Goal: Task Accomplishment & Management: Complete application form

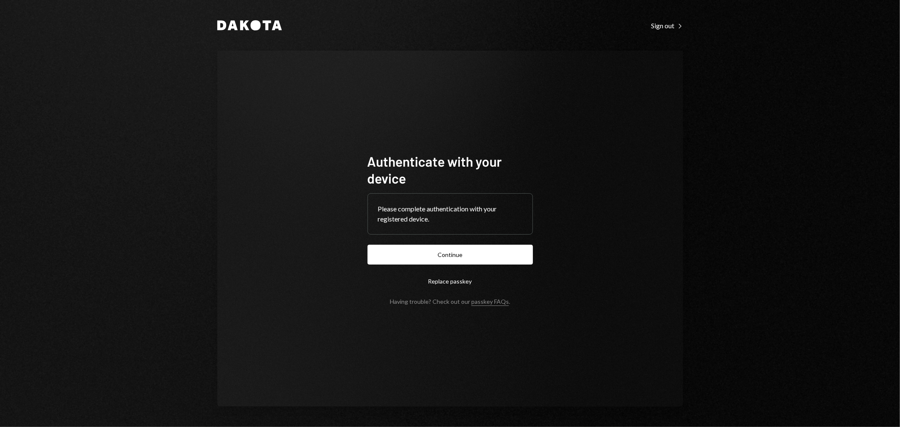
click at [446, 258] on button "Continue" at bounding box center [449, 255] width 165 height 20
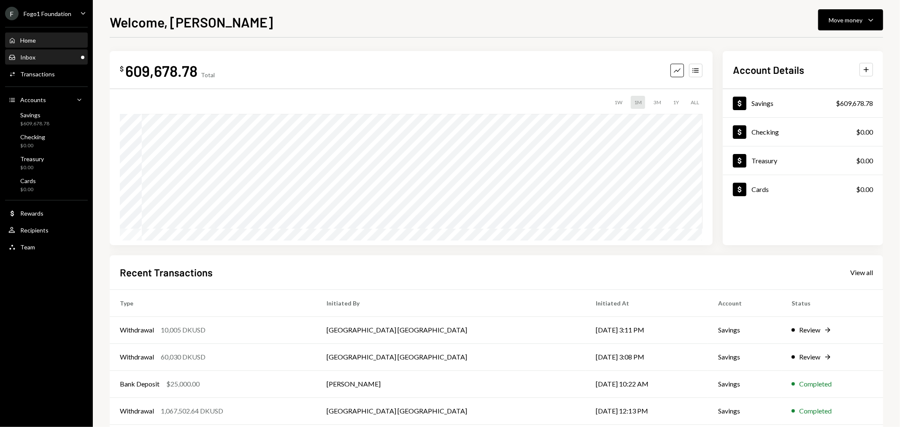
click at [57, 50] on div "Inbox Inbox" at bounding box center [46, 57] width 76 height 14
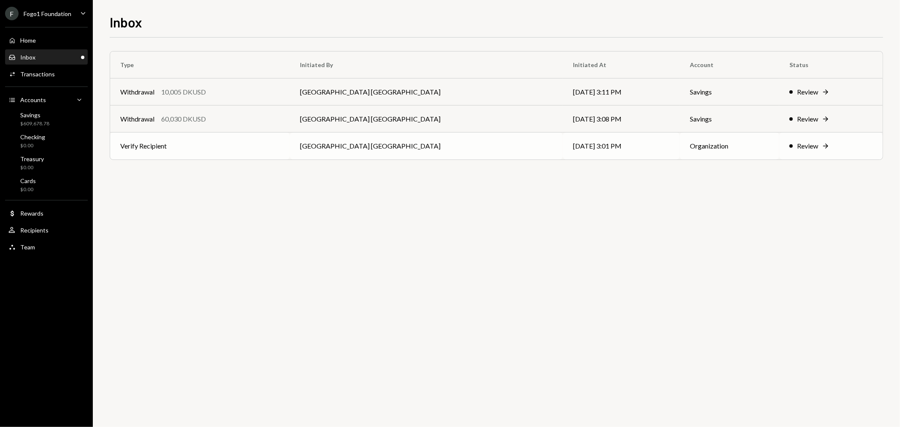
click at [213, 147] on td "Verify Recipient" at bounding box center [200, 145] width 180 height 27
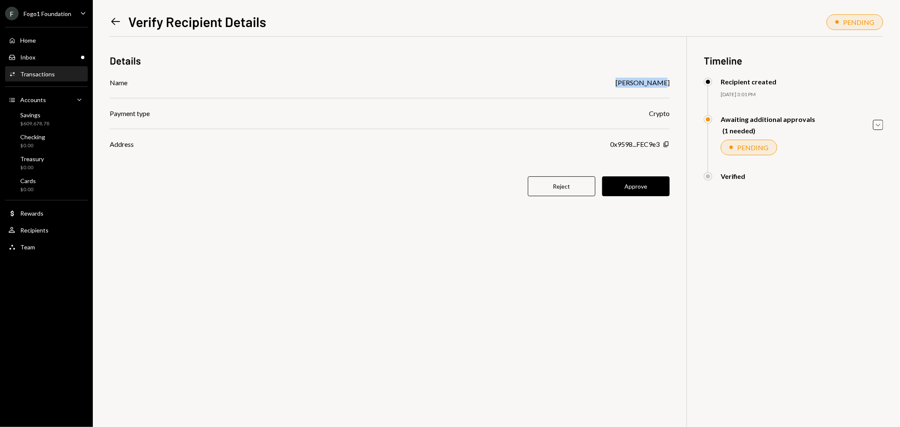
drag, startPoint x: 664, startPoint y: 81, endPoint x: 580, endPoint y: 85, distance: 83.6
click at [580, 85] on div "Details Name [PERSON_NAME] Payment type Crypto Address 0x9598...FEC9e3 Copy Rej…" at bounding box center [496, 250] width 773 height 427
click at [491, 94] on div "Name [PERSON_NAME] Payment type Crypto Address 0x9598...FEC9e3 Copy" at bounding box center [390, 114] width 560 height 72
click at [664, 142] on icon "Copy" at bounding box center [666, 144] width 7 height 7
click at [638, 182] on button "Approve" at bounding box center [635, 186] width 67 height 20
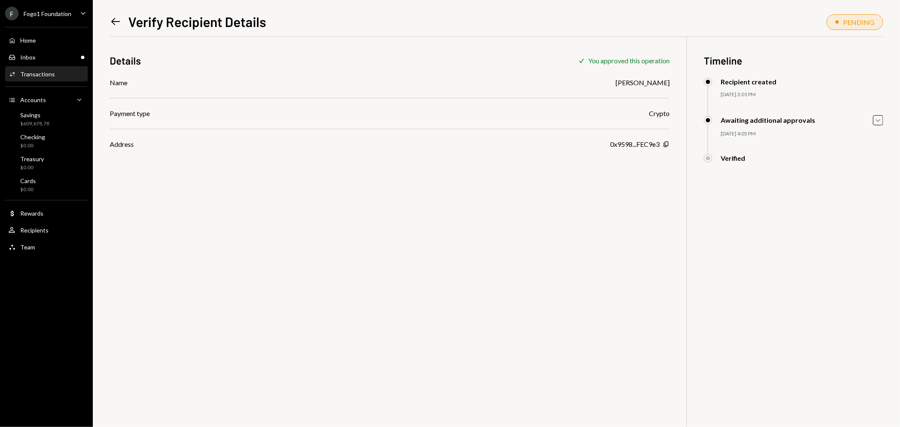
click at [73, 49] on div "Home Home Inbox Inbox Activities Transactions Accounts Accounts Caret Down Savi…" at bounding box center [46, 139] width 93 height 234
click at [76, 58] on div "Inbox Inbox" at bounding box center [46, 58] width 76 height 8
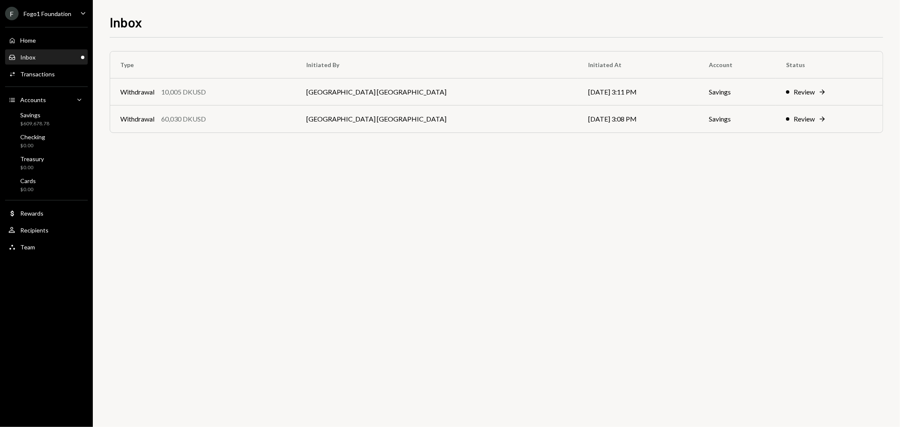
click at [69, 48] on div "Home Home Inbox Inbox Activities Transactions Accounts Accounts Caret Down Savi…" at bounding box center [46, 139] width 93 height 234
click at [48, 17] on div "Fogo1 Foundation" at bounding box center [48, 13] width 48 height 7
